Goal: Task Accomplishment & Management: Manage account settings

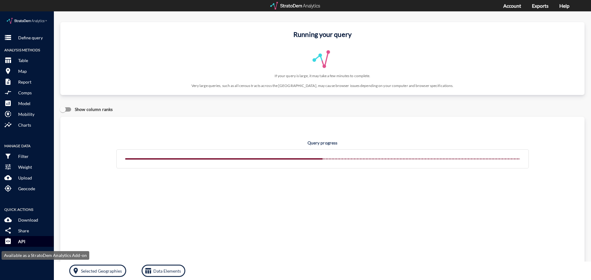
click button "integration_instructions API"
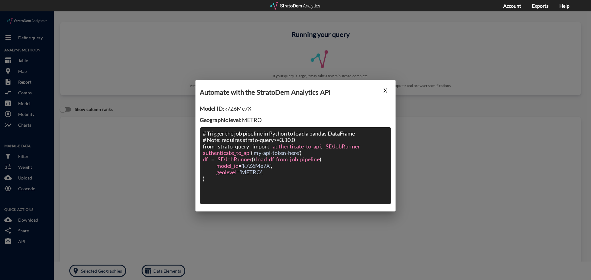
click button "X"
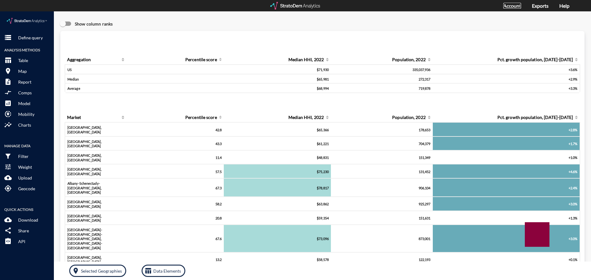
click at [516, 3] on link "Account" at bounding box center [512, 6] width 18 height 6
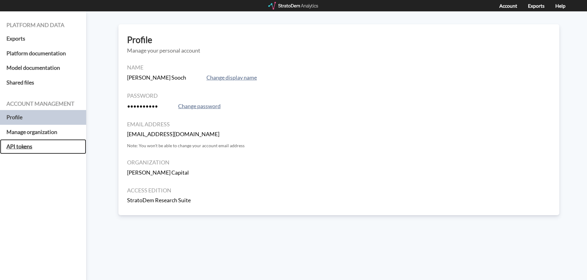
click at [35, 147] on h5 "API tokens" at bounding box center [43, 146] width 86 height 15
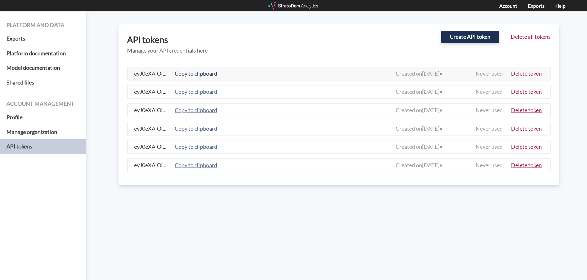
click at [198, 74] on button "Copy to clipboard" at bounding box center [196, 74] width 46 height 9
